Goal: Information Seeking & Learning: Learn about a topic

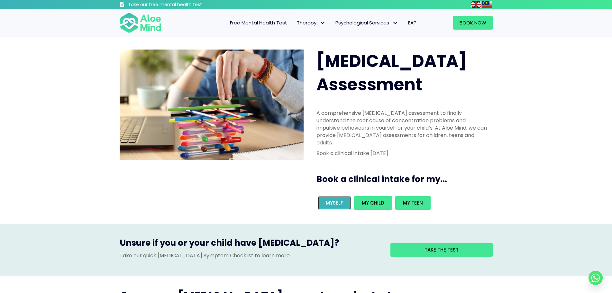
click at [342, 199] on span "Myself" at bounding box center [334, 202] width 17 height 7
click at [504, 80] on div "ADHD Assessment A comprehensive ADHD assessment to finally understand the root …" at bounding box center [306, 130] width 612 height 187
click at [270, 22] on span "Free Mental Health Test" at bounding box center [258, 22] width 57 height 7
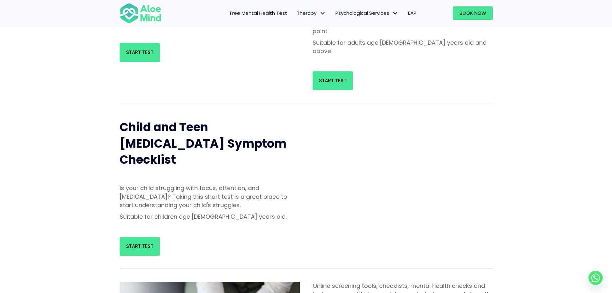
scroll to position [32, 0]
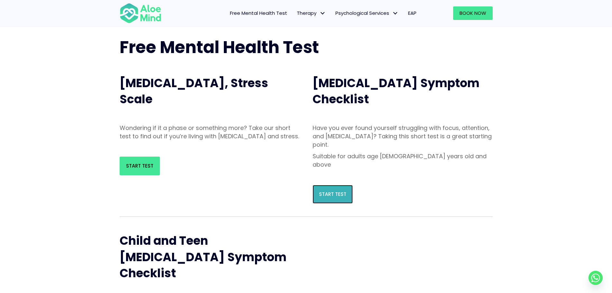
click at [335, 185] on link "Start Test" at bounding box center [333, 194] width 40 height 19
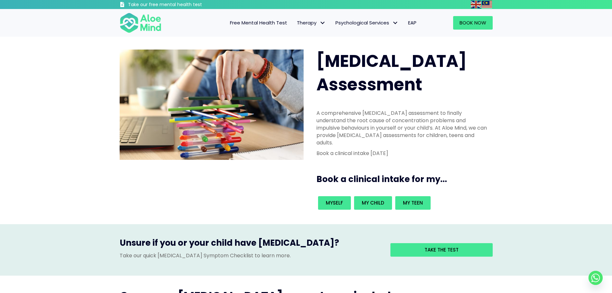
click at [475, 167] on div "Book a clinical intake for my..." at bounding box center [405, 177] width 179 height 21
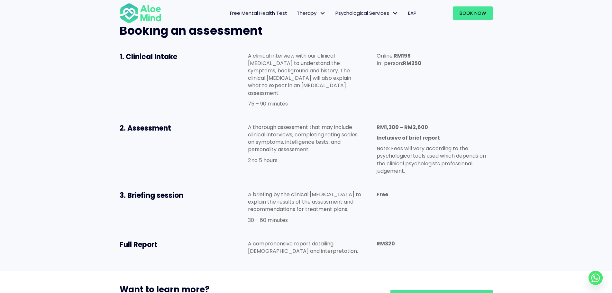
scroll to position [418, 0]
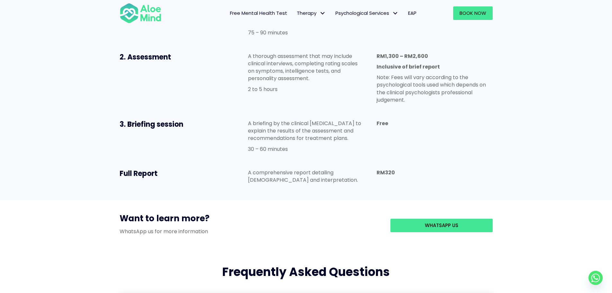
click at [333, 120] on p "A briefing by the clinical psychologist to explain the results of the assessmen…" at bounding box center [306, 131] width 116 height 23
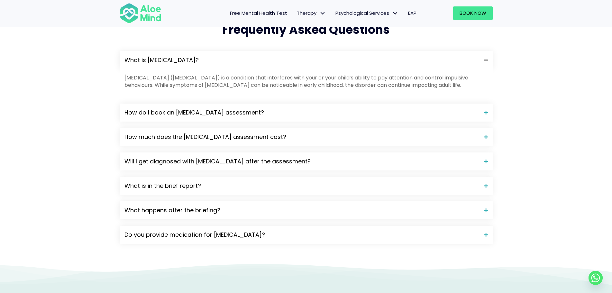
scroll to position [707, 0]
